Goal: Transaction & Acquisition: Purchase product/service

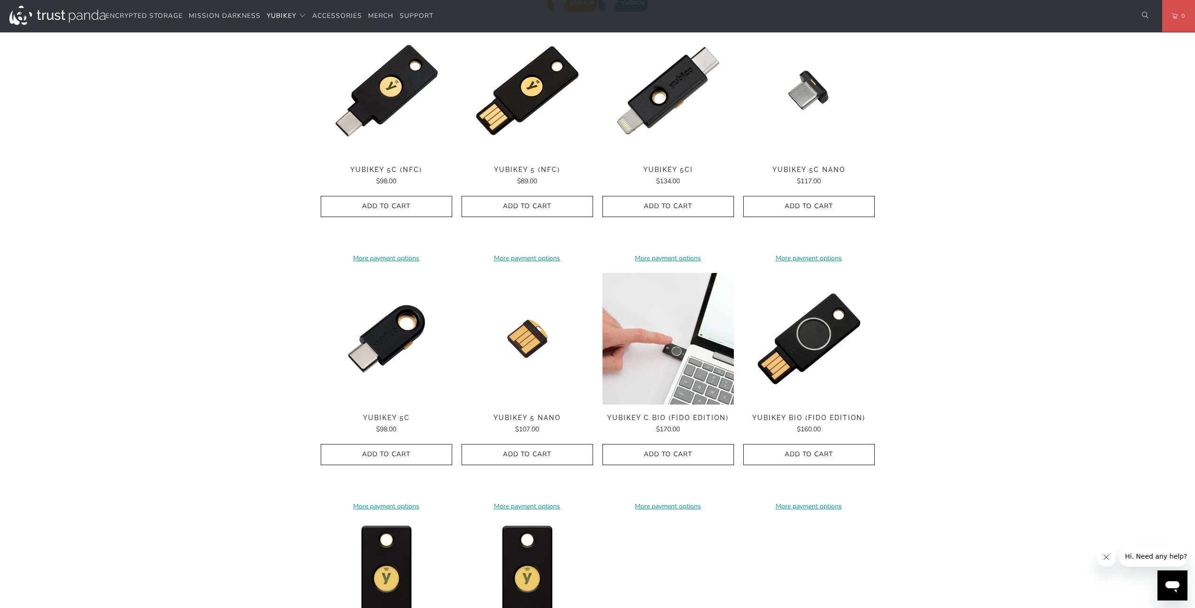
scroll to position [632, 0]
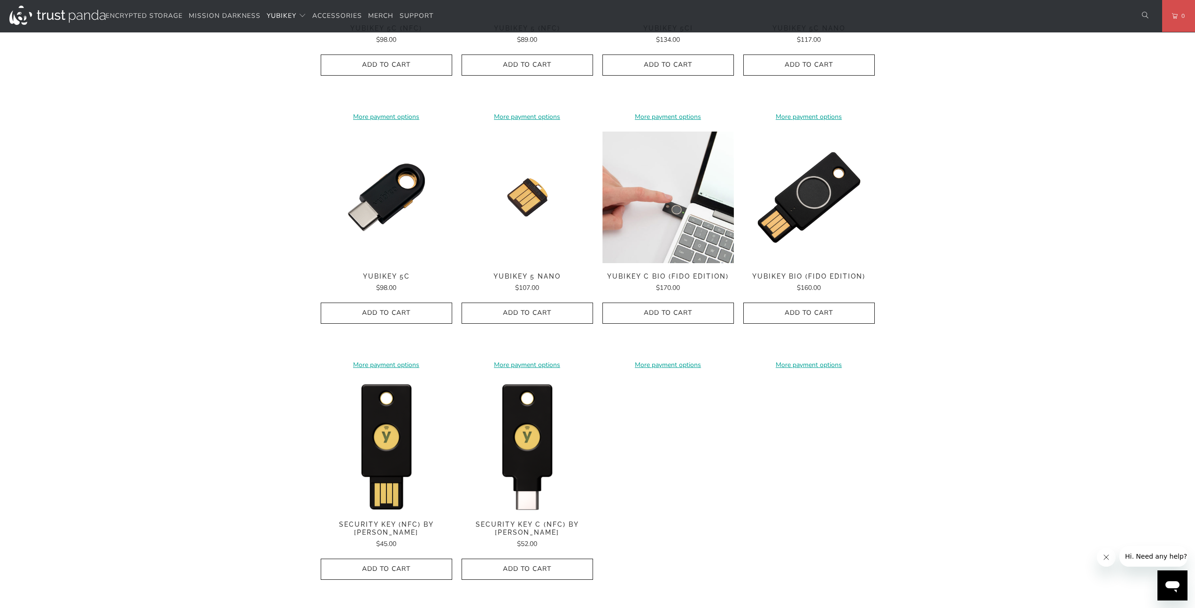
click at [685, 246] on img at bounding box center [667, 196] width 131 height 131
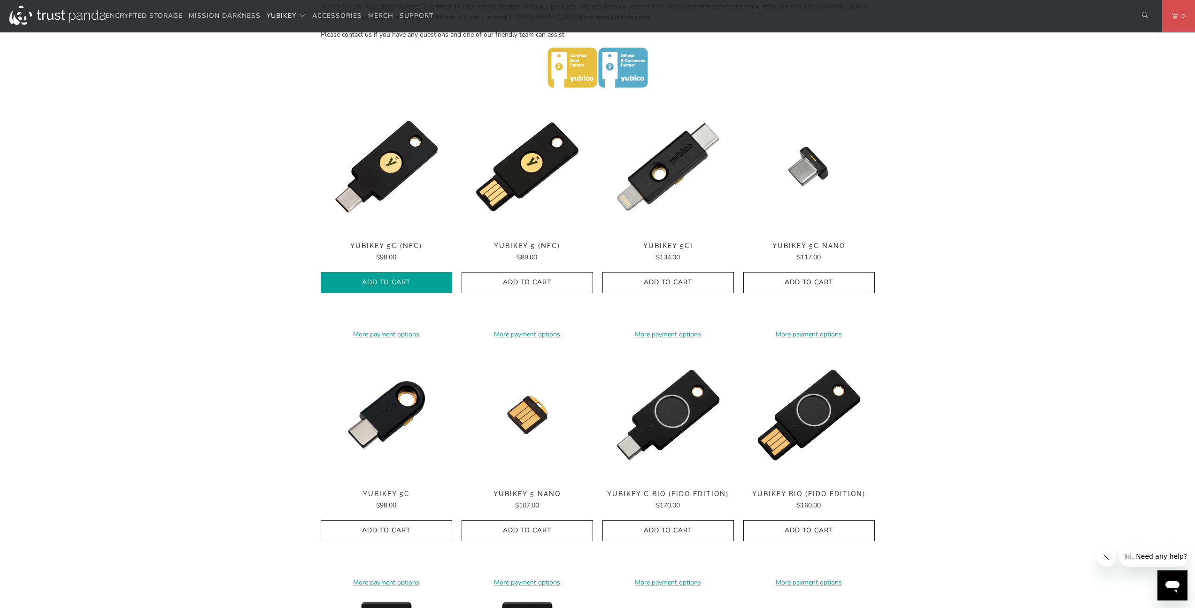
scroll to position [318, 0]
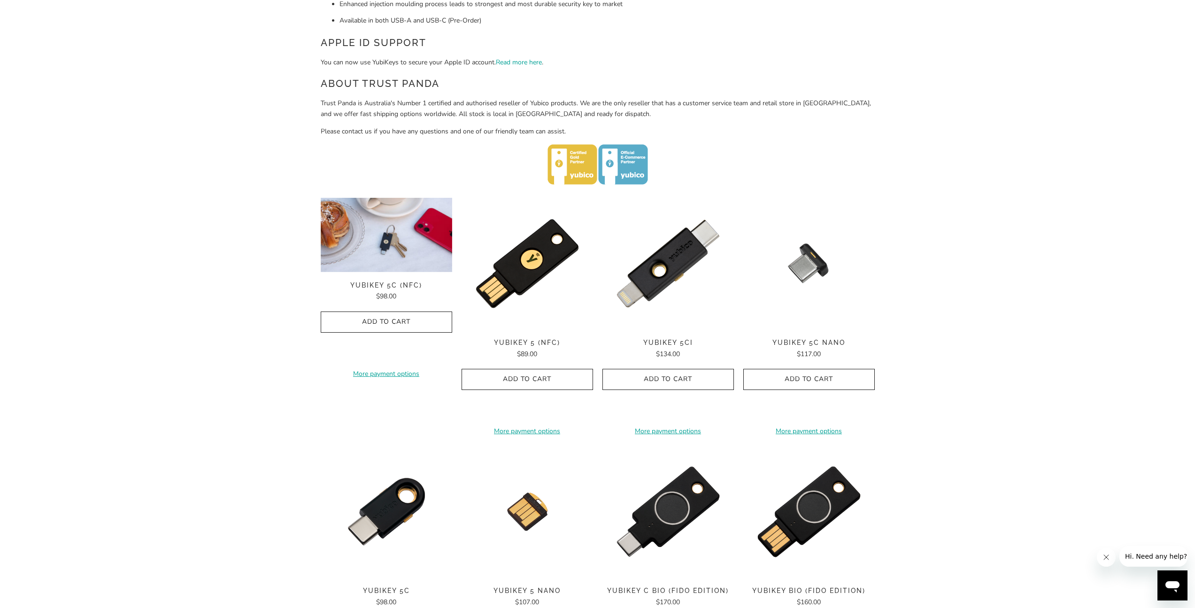
click at [402, 264] on img at bounding box center [386, 235] width 131 height 74
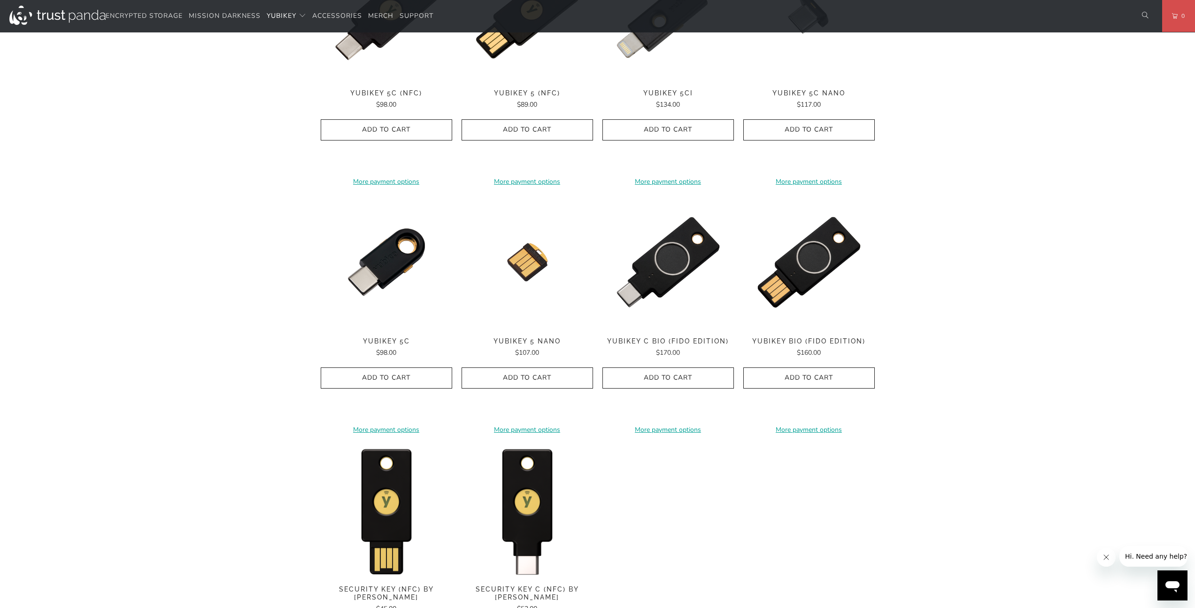
scroll to position [718, 0]
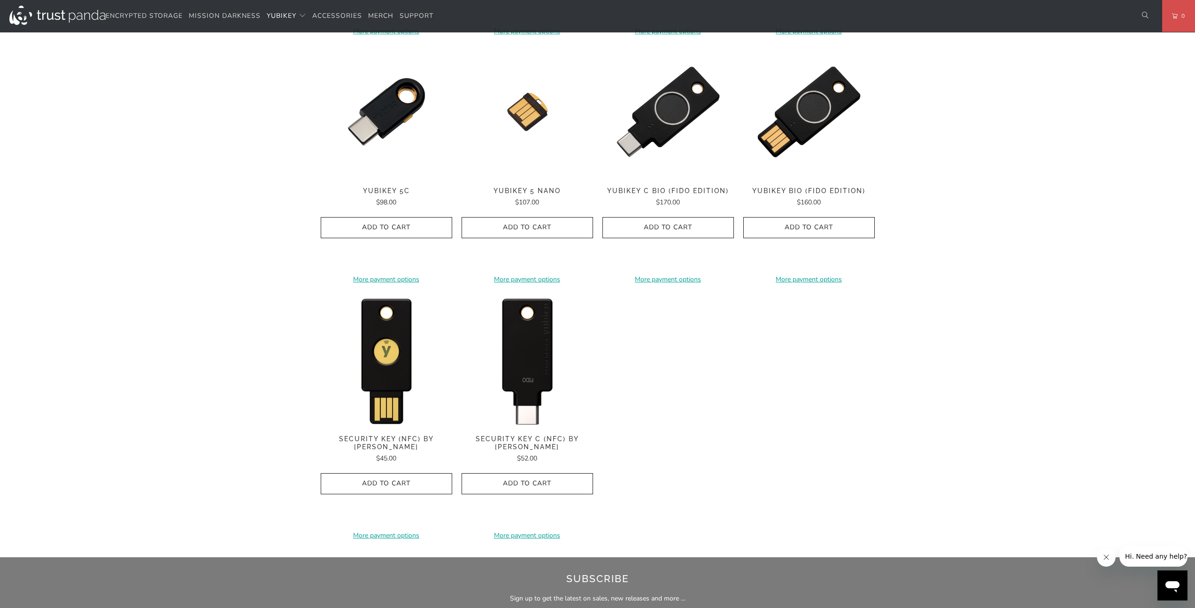
click at [491, 388] on img at bounding box center [527, 359] width 131 height 131
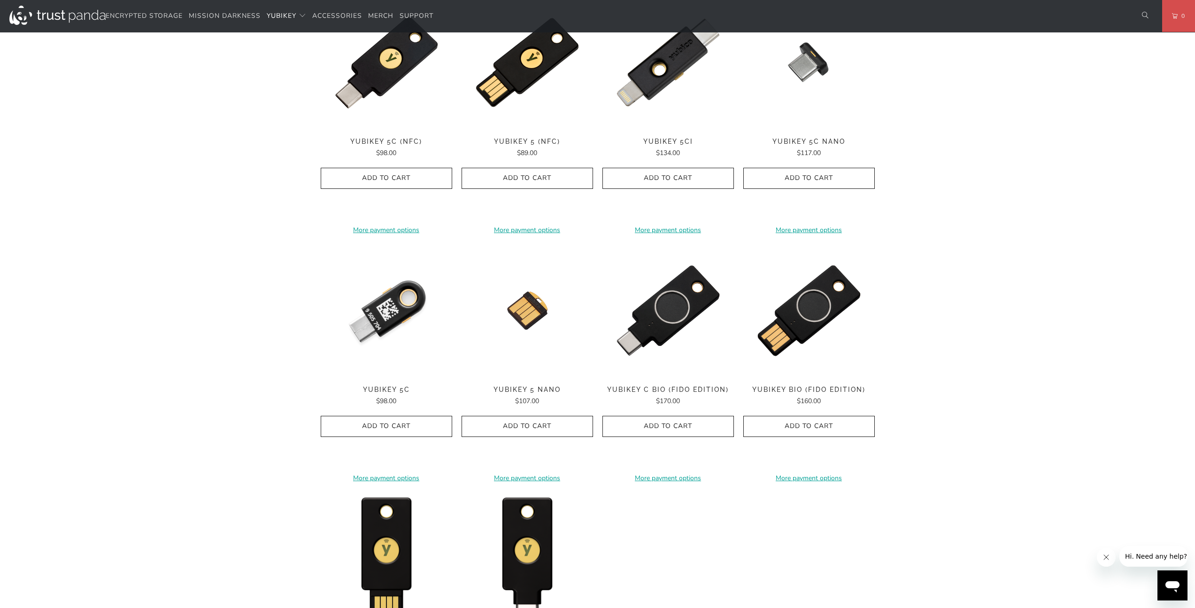
scroll to position [358, 0]
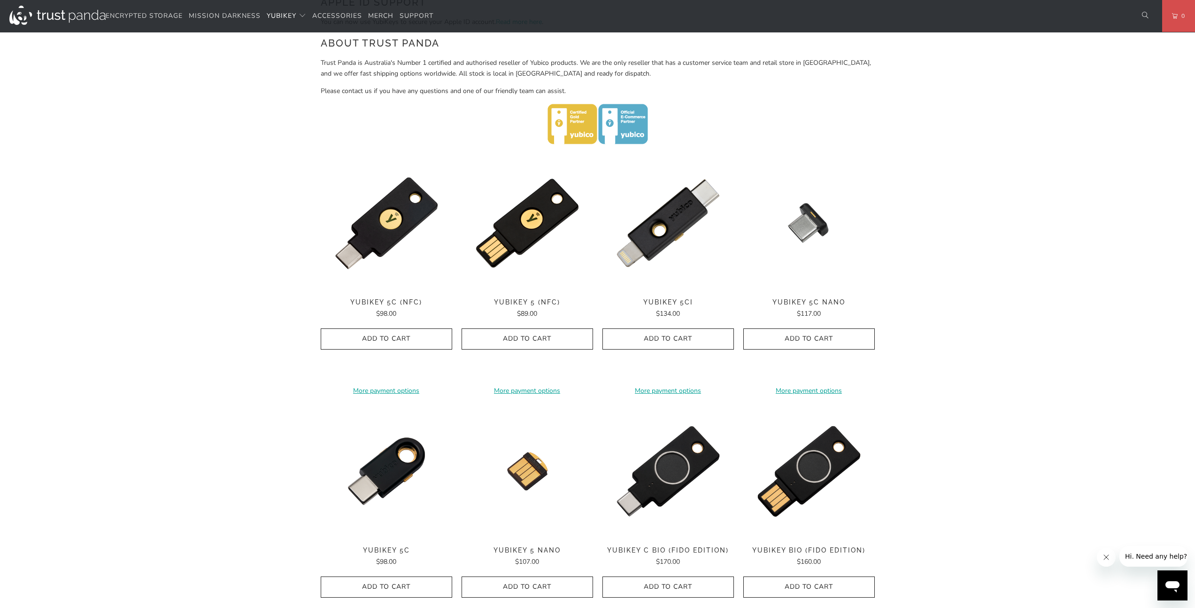
click at [387, 252] on div "**********" at bounding box center [386, 275] width 131 height 236
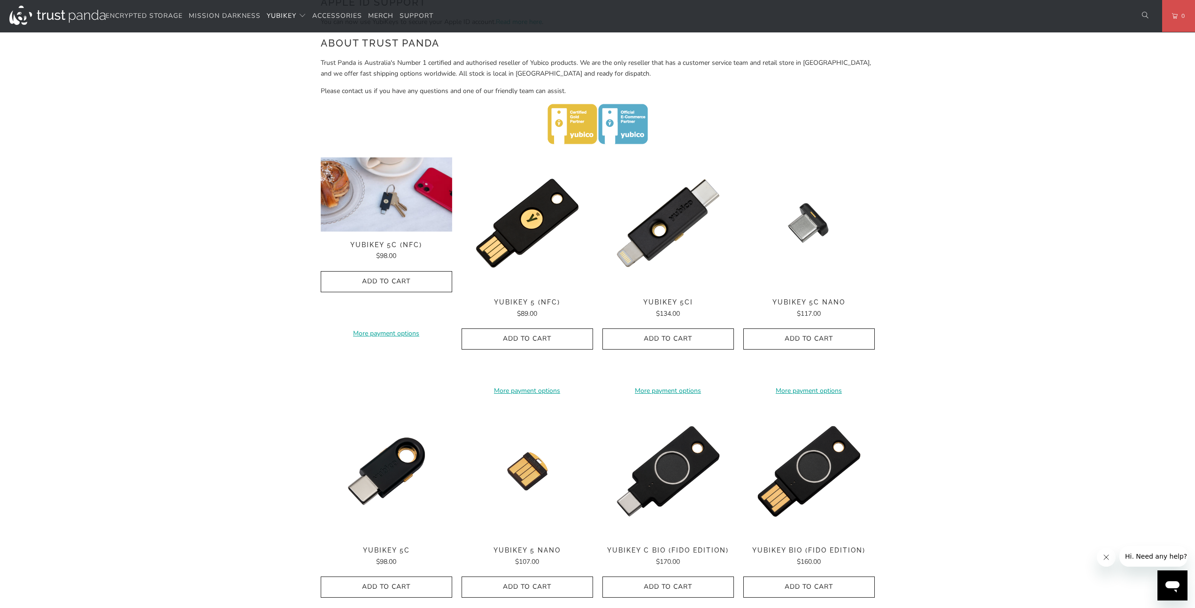
click at [409, 210] on img at bounding box center [386, 194] width 131 height 74
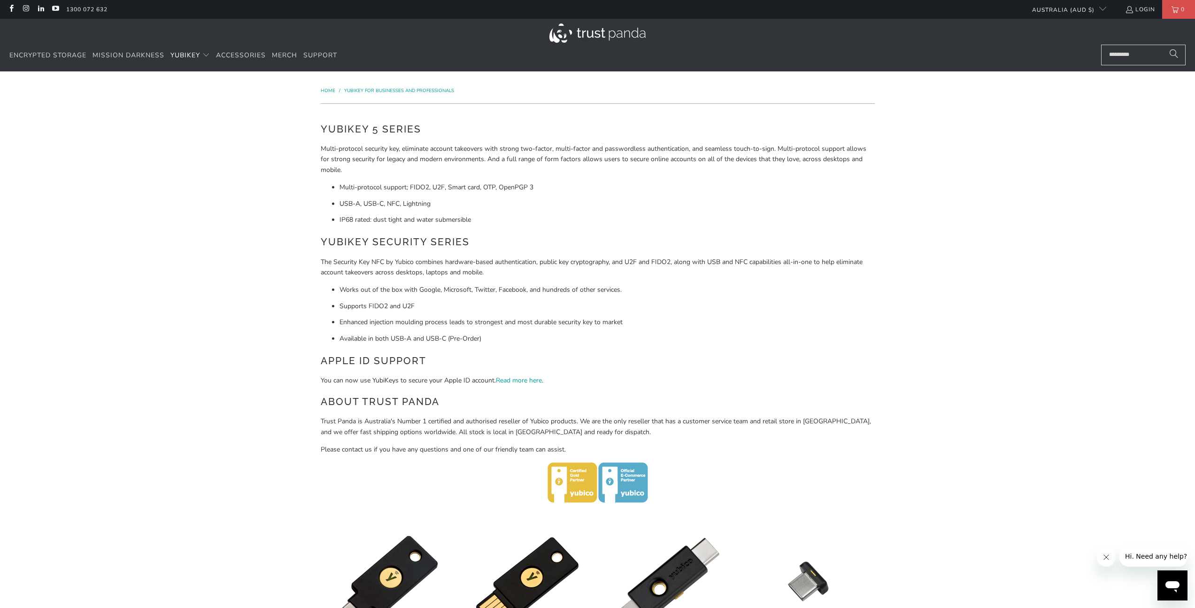
scroll to position [215, 0]
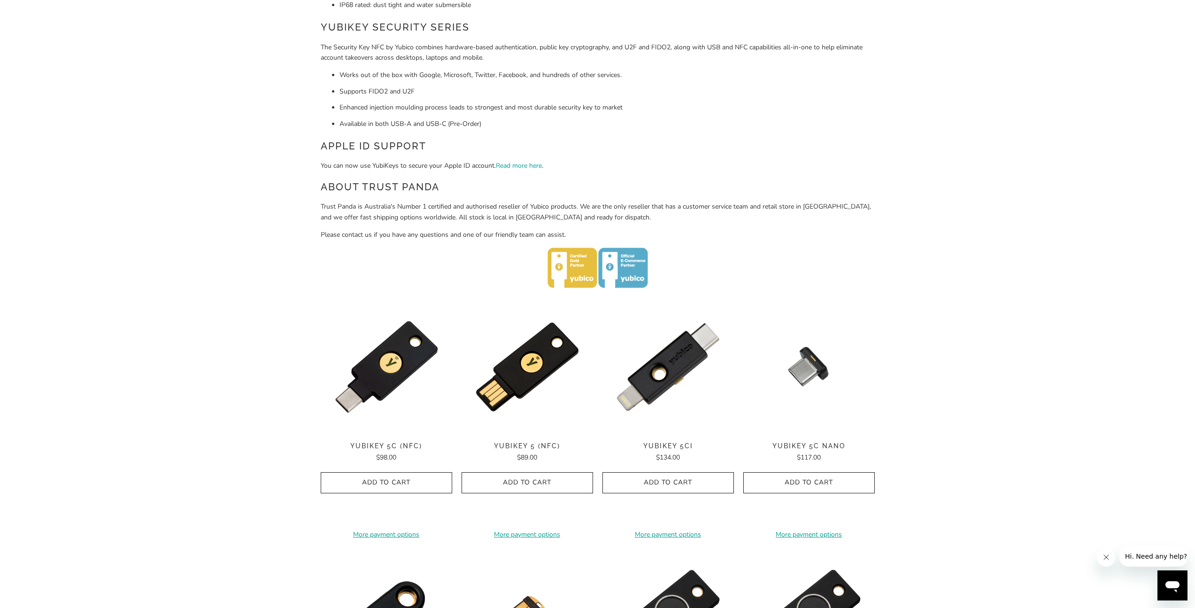
click at [1003, 266] on div "Home / YubiKey for Businesses and Professionals YubiKey 5 Series Multi-protocol…" at bounding box center [597, 458] width 1195 height 1203
click at [868, 139] on h2 "Apple ID Support" at bounding box center [598, 146] width 554 height 15
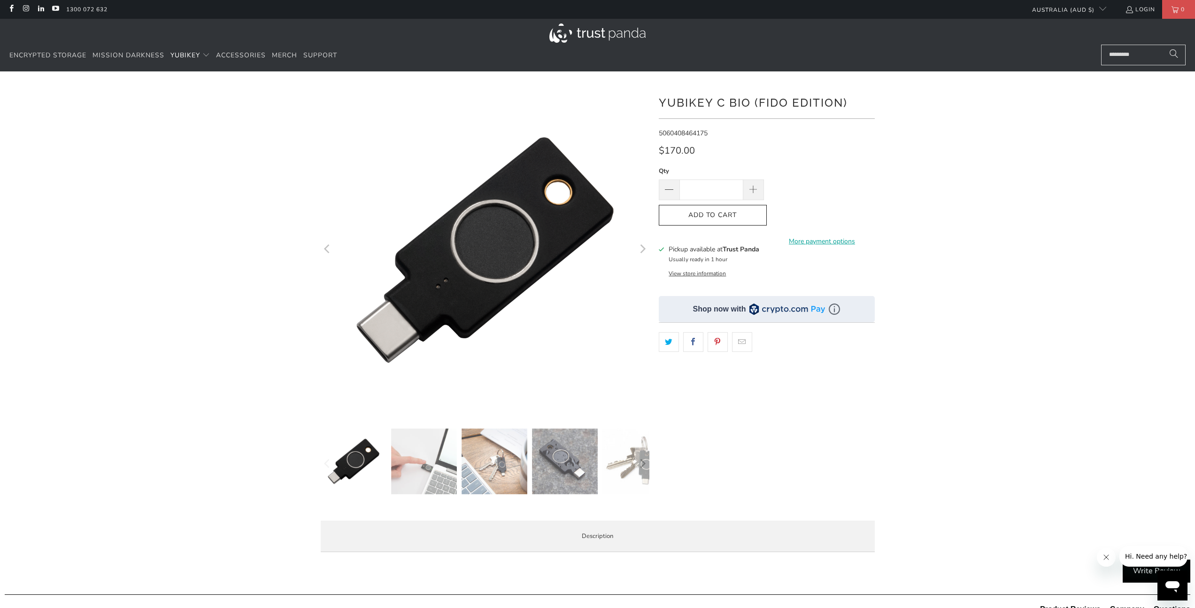
click at [448, 467] on img at bounding box center [424, 461] width 66 height 66
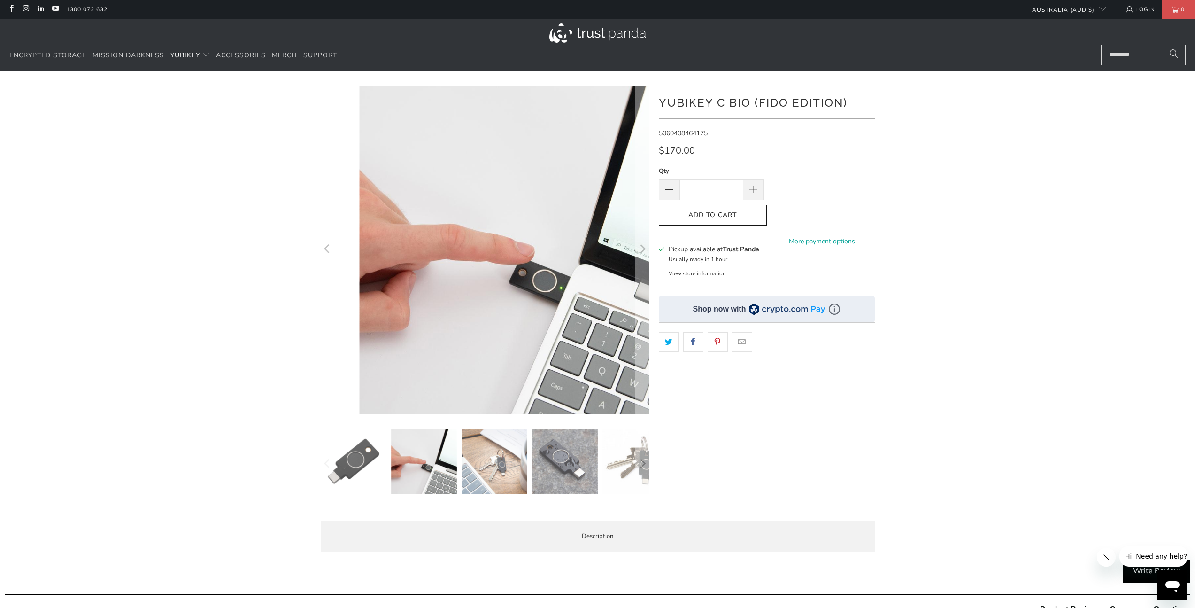
click at [495, 469] on img at bounding box center [495, 461] width 66 height 66
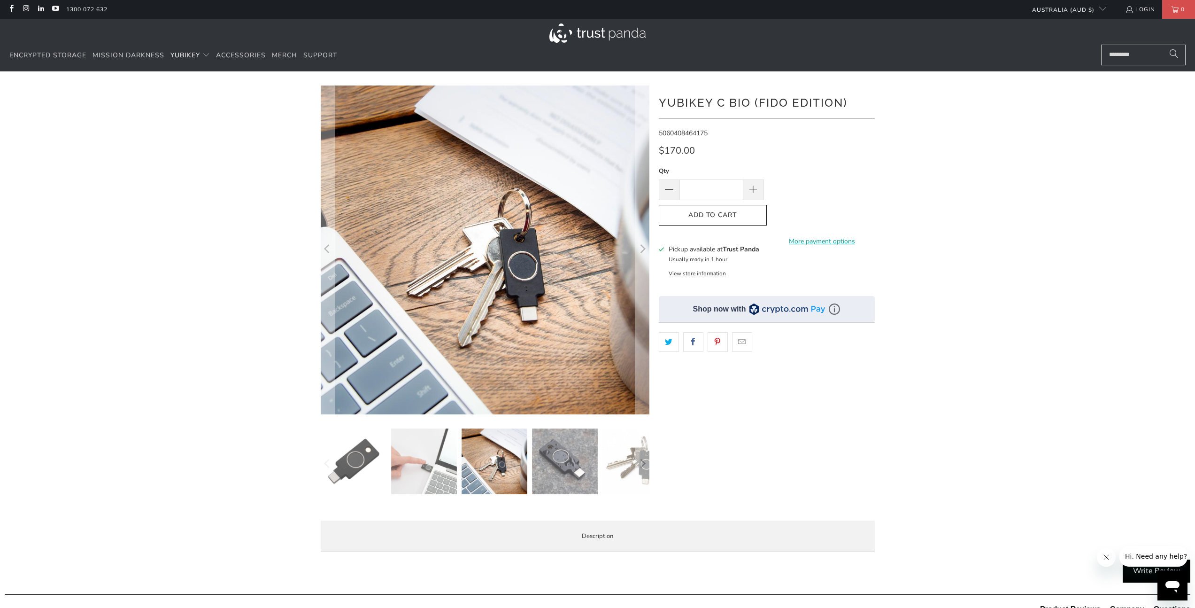
click at [548, 469] on img at bounding box center [565, 461] width 66 height 66
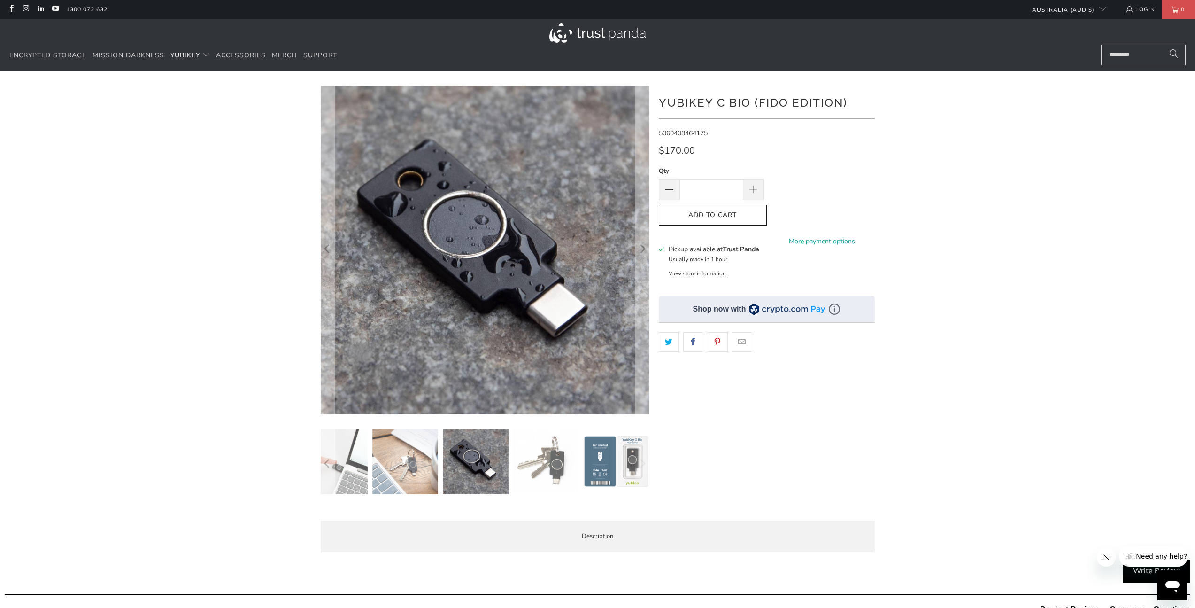
click at [350, 466] on img at bounding box center [335, 461] width 66 height 66
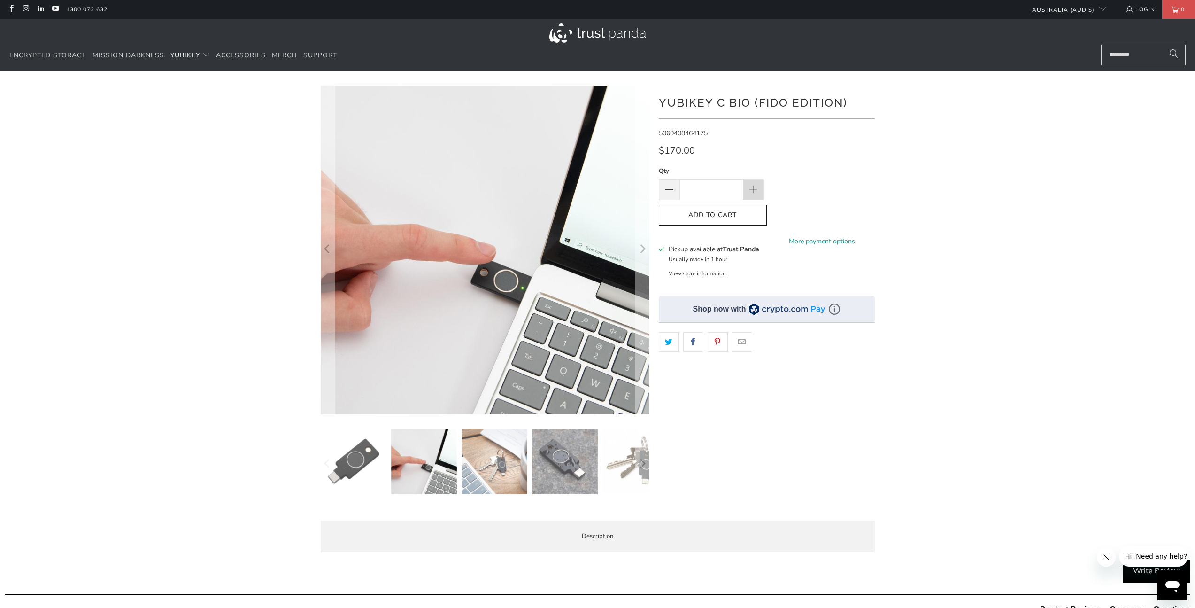
click at [762, 190] on span at bounding box center [753, 189] width 21 height 21
type input "*"
click at [737, 213] on span "Add to Cart" at bounding box center [713, 215] width 88 height 8
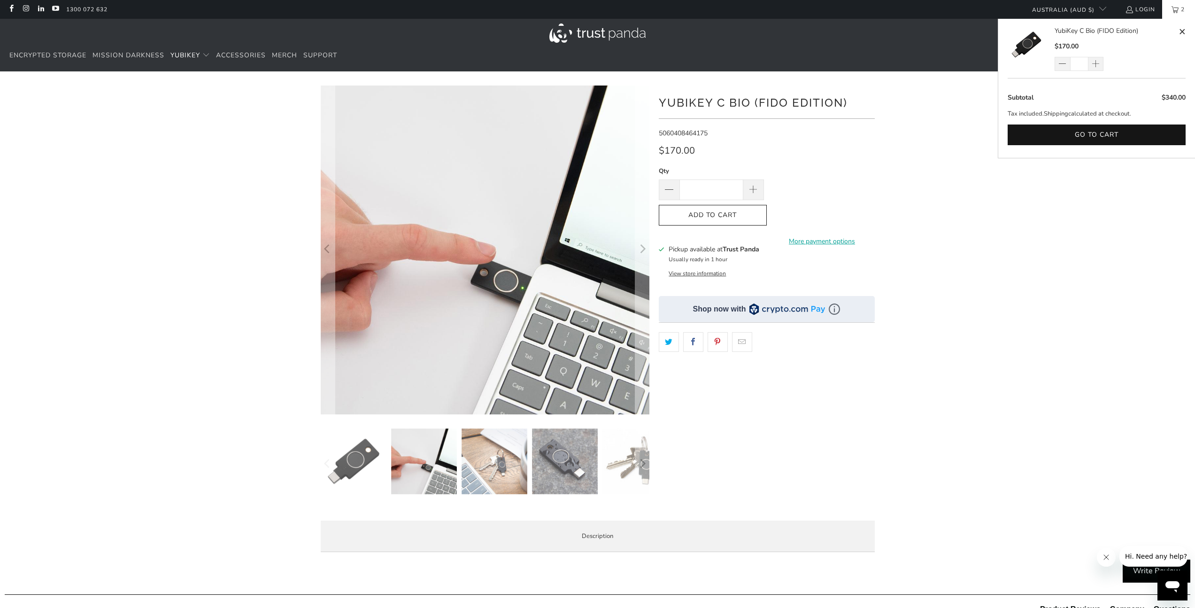
click at [1106, 32] on link "YubiKey C Bio (FIDO Edition)" at bounding box center [1116, 31] width 122 height 10
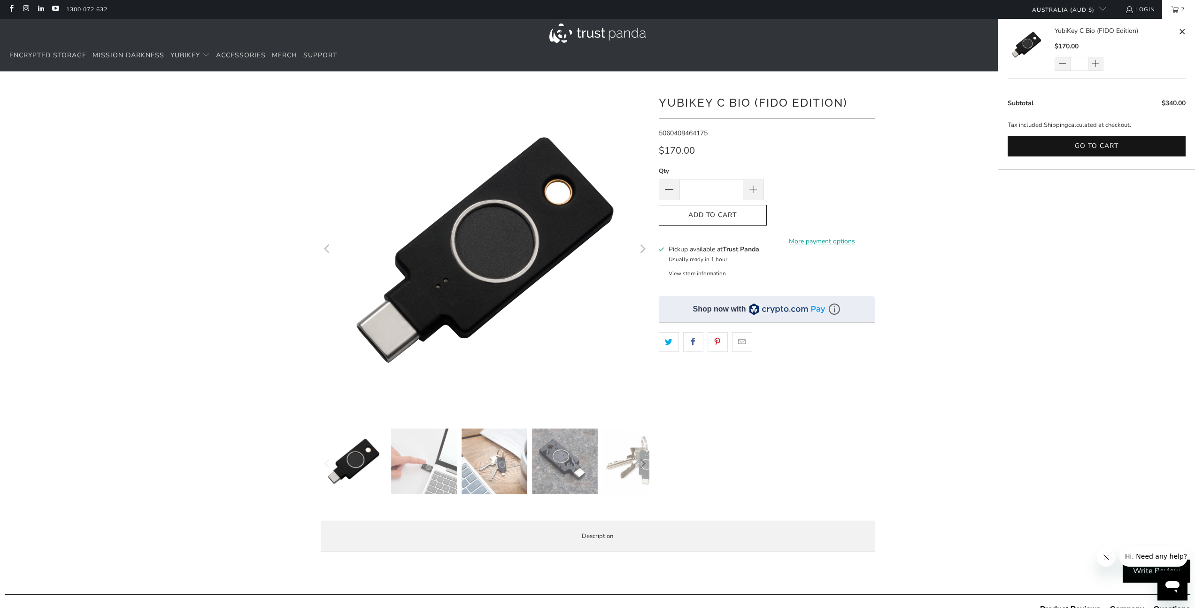
click at [1185, 12] on span "2" at bounding box center [1183, 9] width 8 height 19
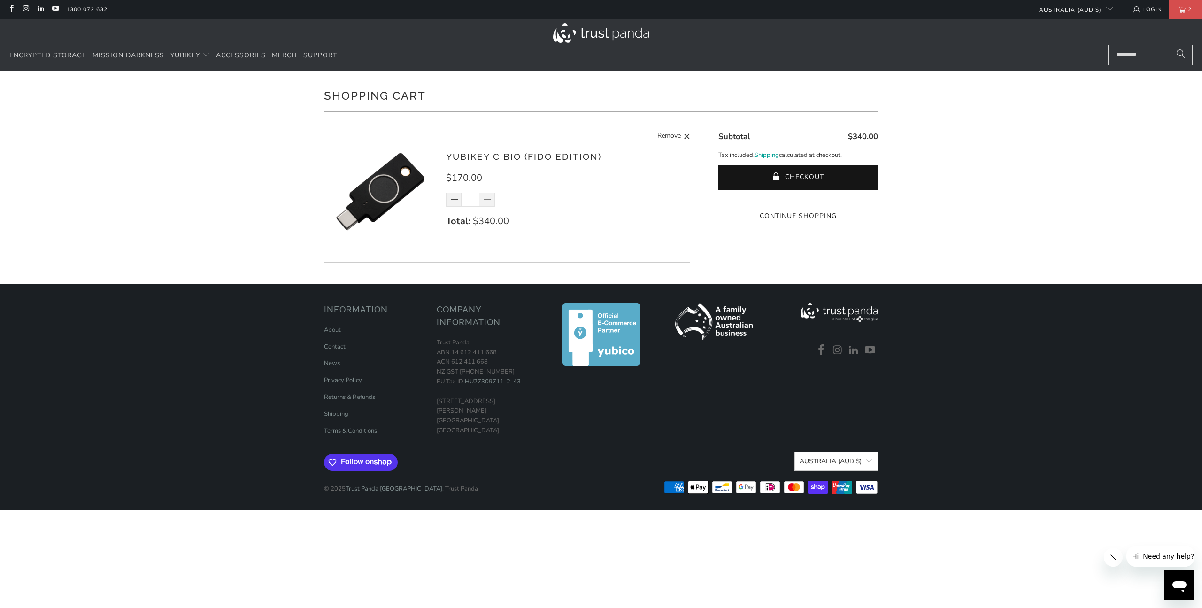
click at [991, 251] on div "Shopping Cart There are no items in your cart. Continue Shopping YubiKey C Bio …" at bounding box center [601, 177] width 1202 height 212
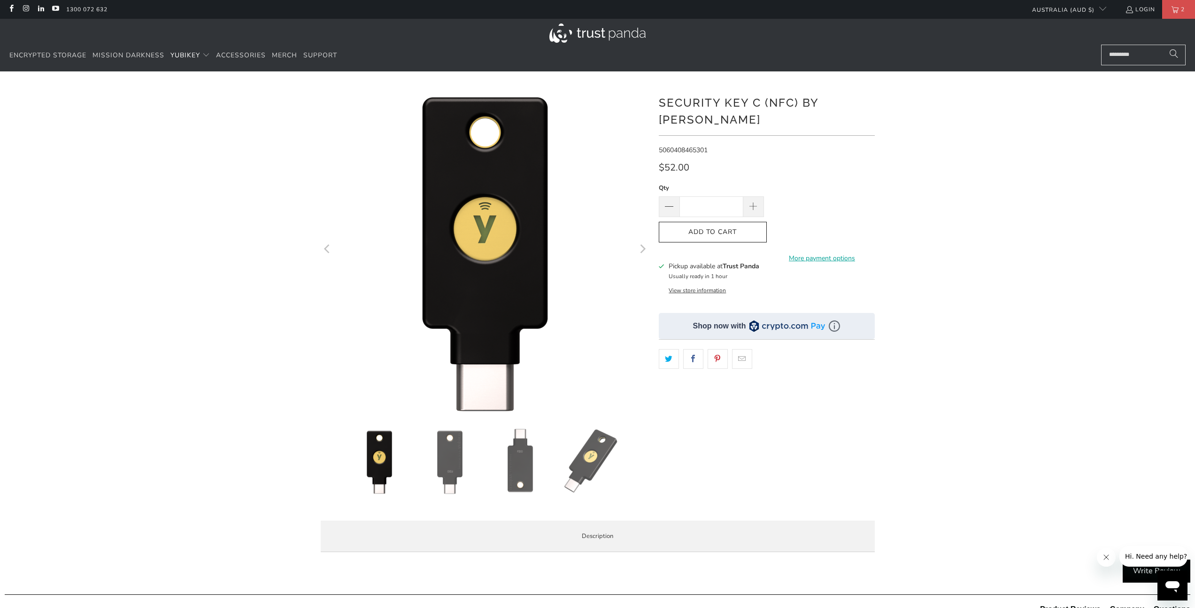
scroll to position [75, 0]
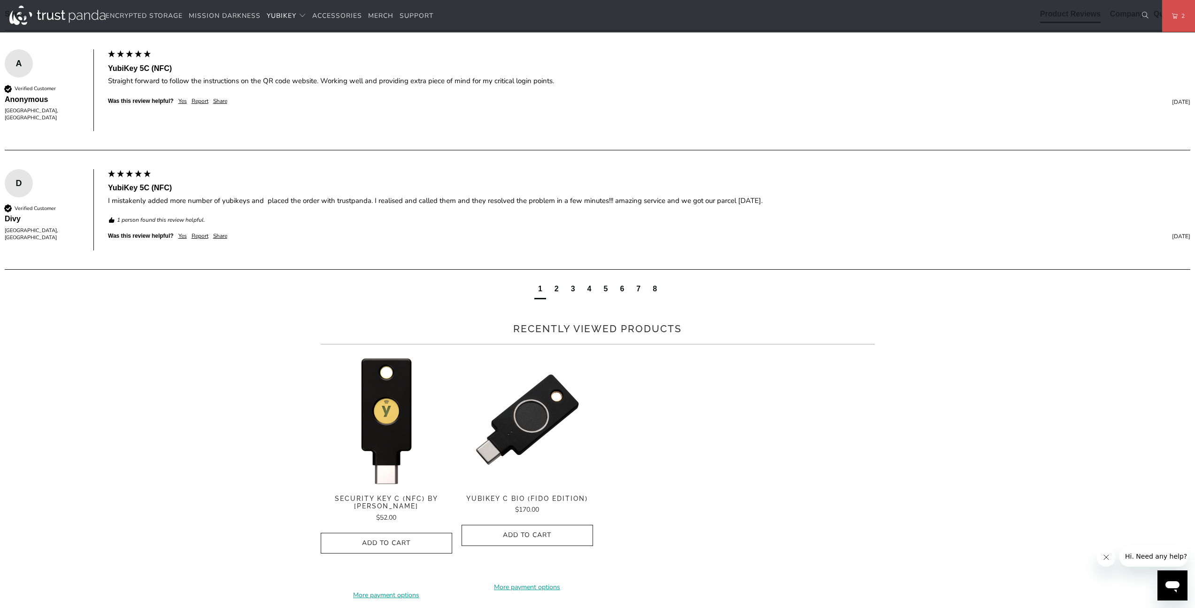
scroll to position [700, 0]
